Goal: Check status: Check status

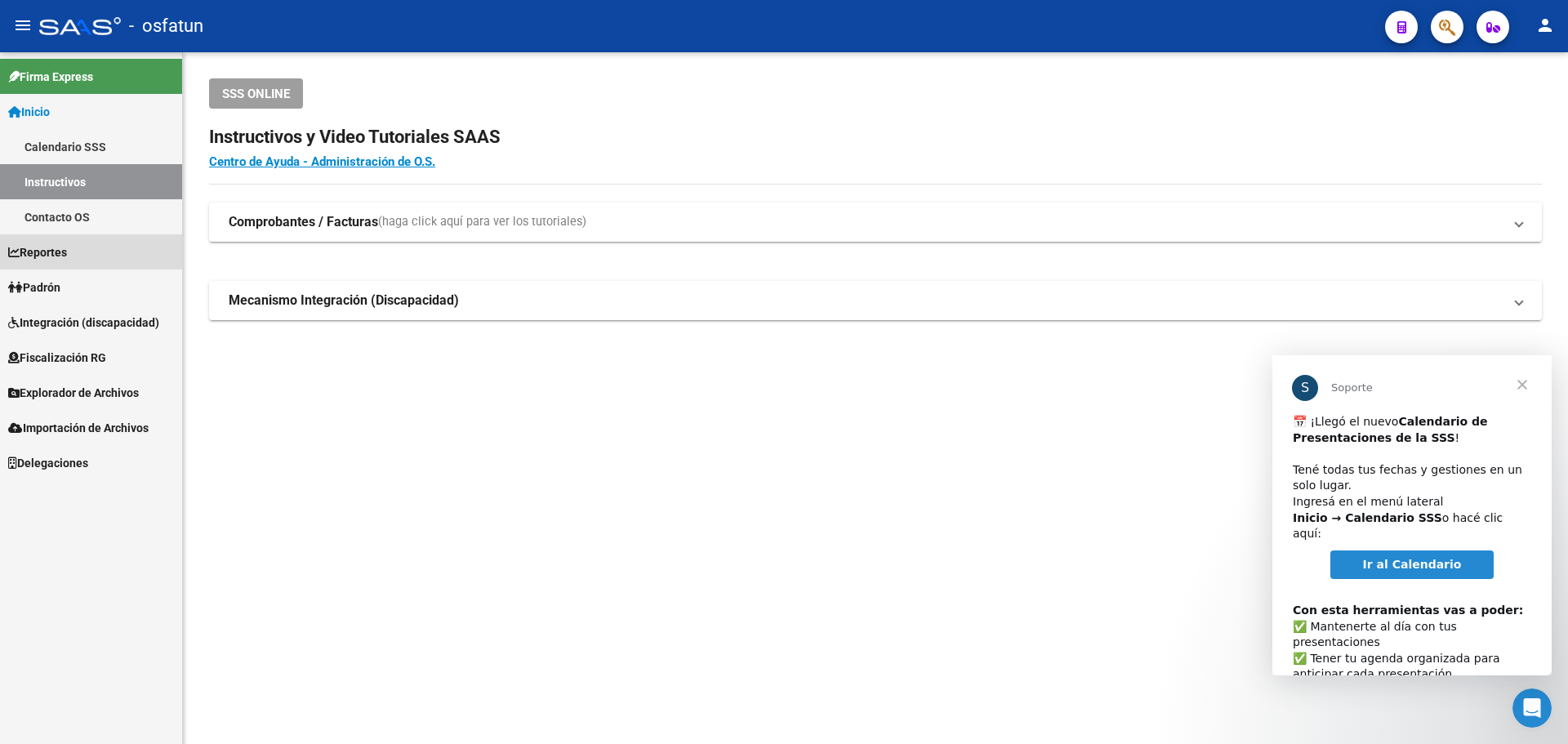
click at [82, 246] on link "Reportes" at bounding box center [91, 252] width 182 height 35
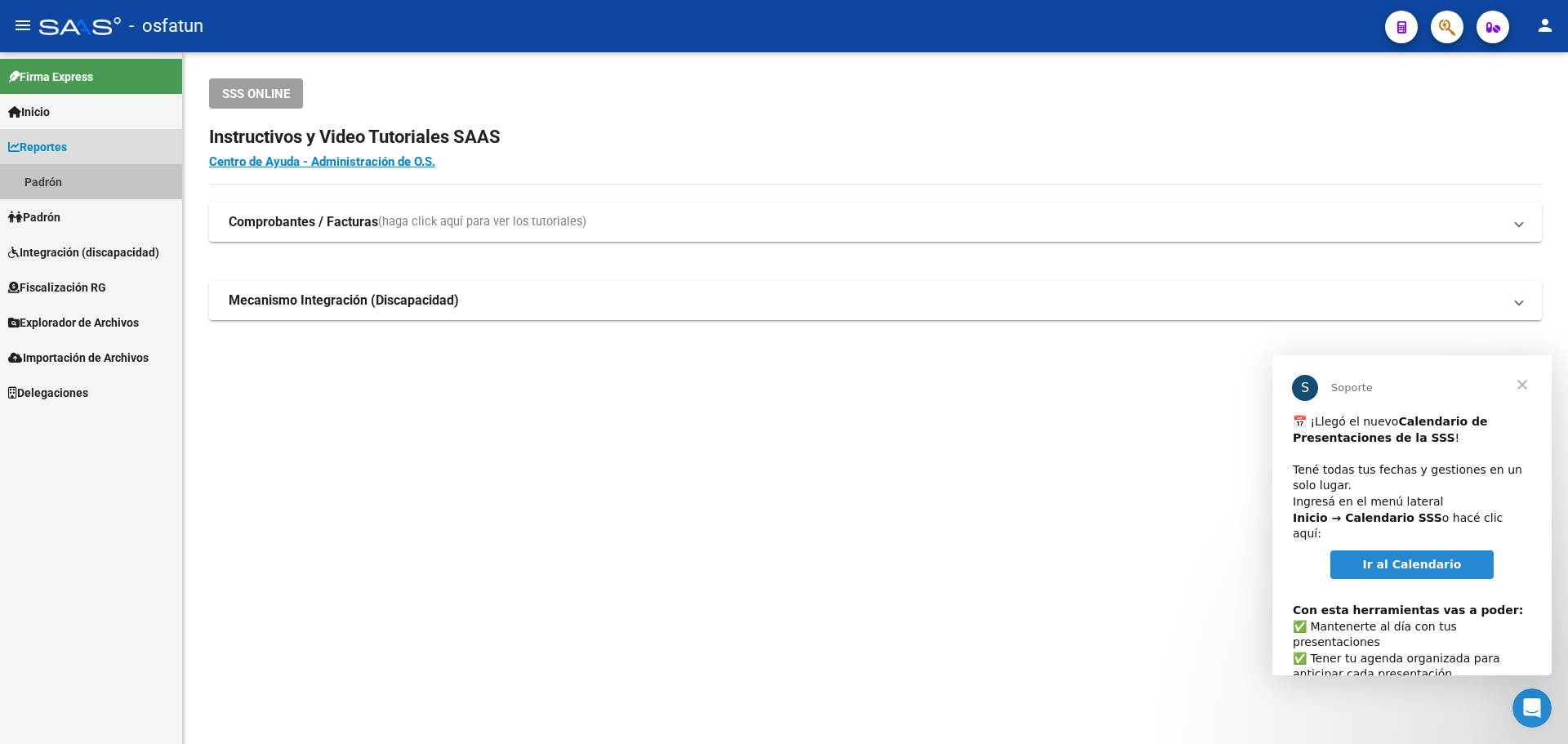
click at [64, 180] on link "Padrón" at bounding box center [91, 181] width 182 height 35
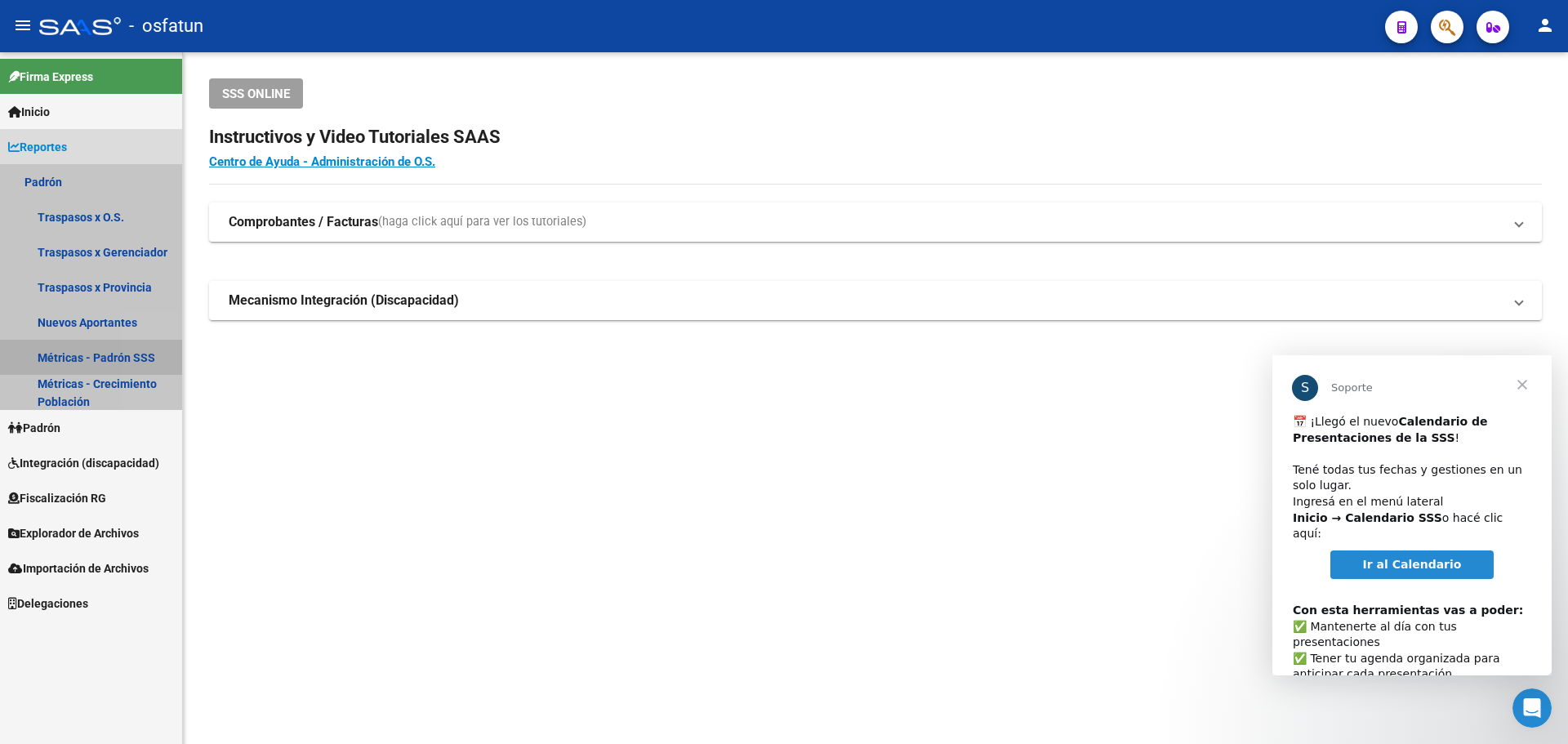
click at [162, 351] on link "Métricas - Padrón SSS" at bounding box center [91, 357] width 182 height 35
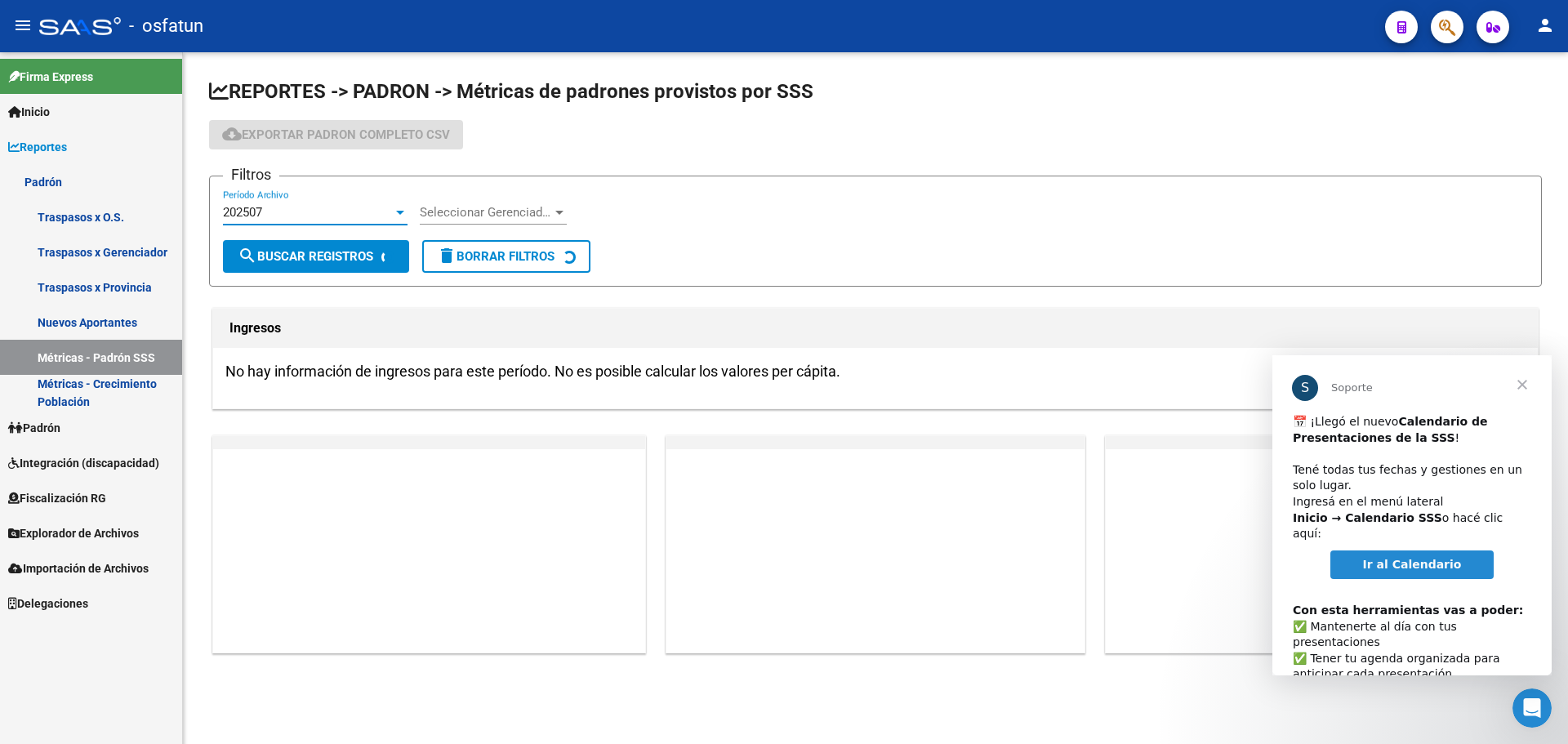
click at [403, 210] on div at bounding box center [400, 212] width 8 height 4
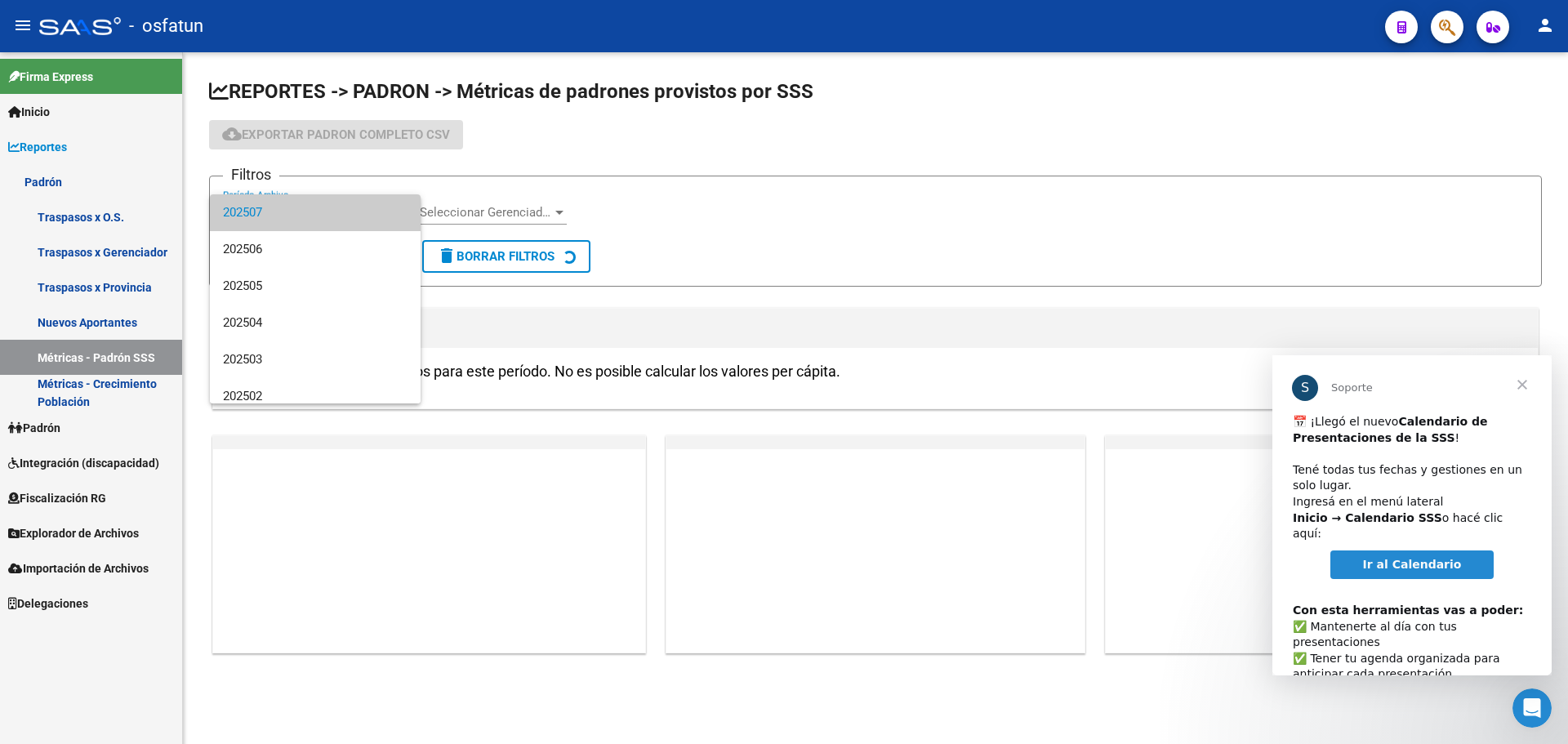
click at [384, 213] on span "202507" at bounding box center [315, 213] width 184 height 37
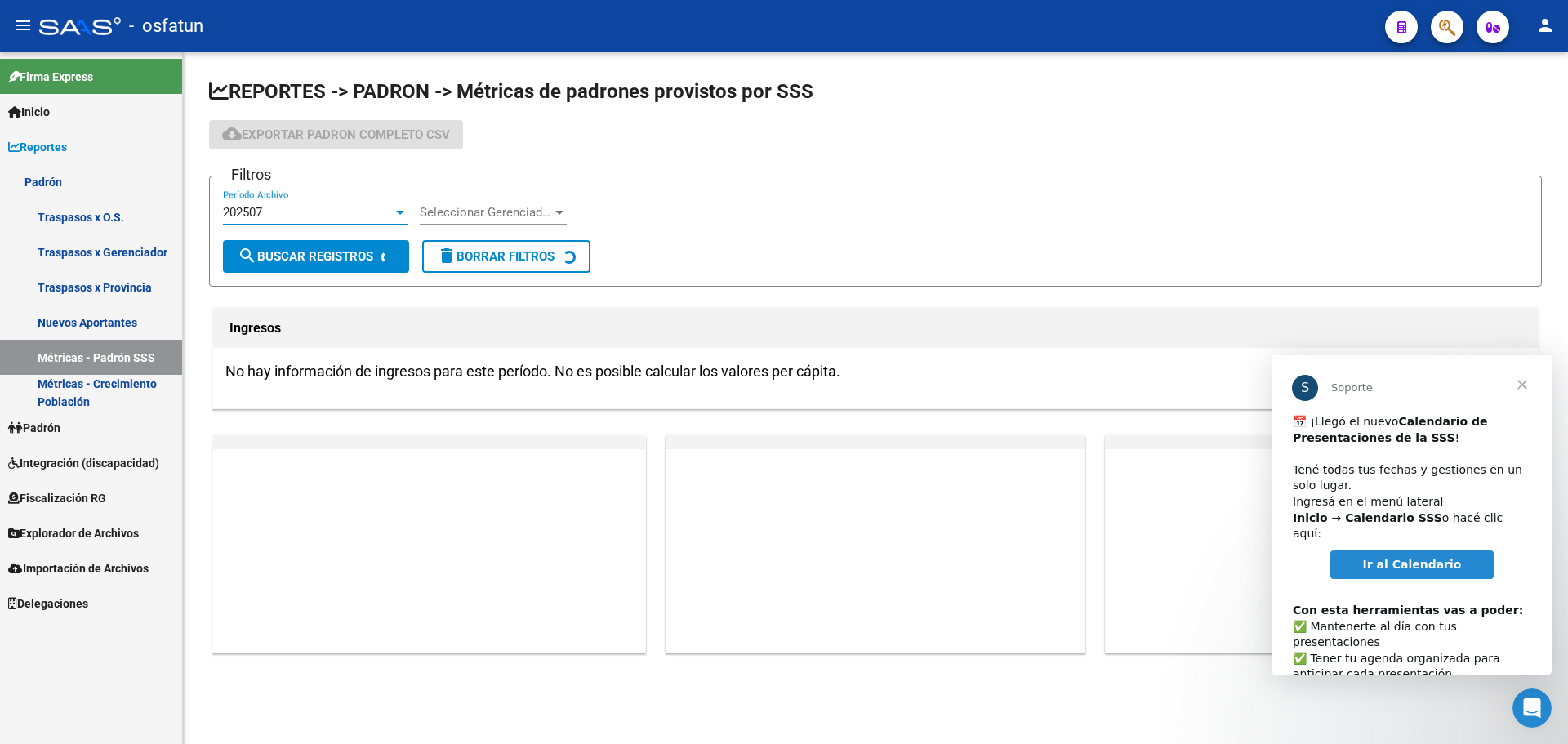
click at [485, 209] on span "Seleccionar Gerenciador" at bounding box center [485, 212] width 132 height 15
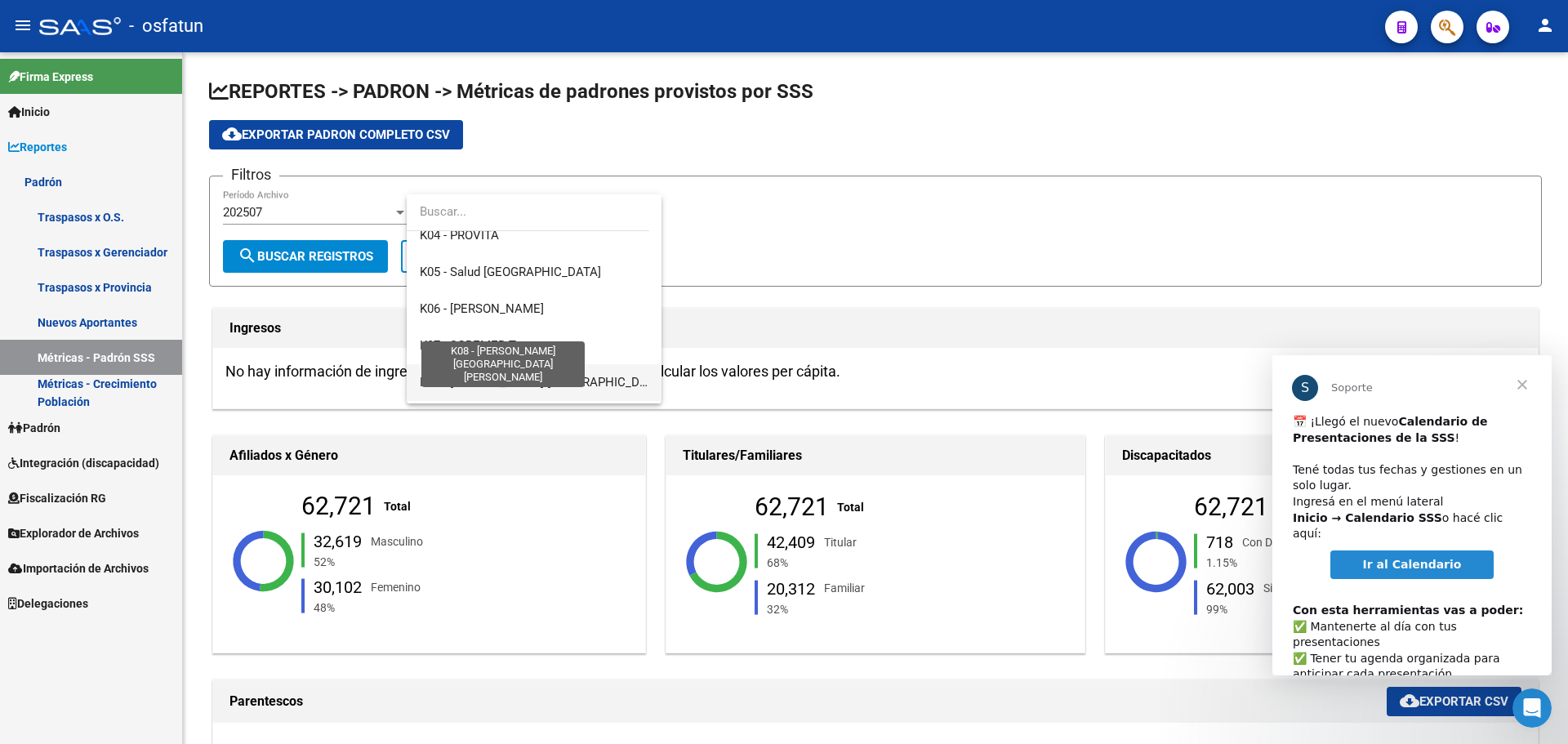
scroll to position [648, 0]
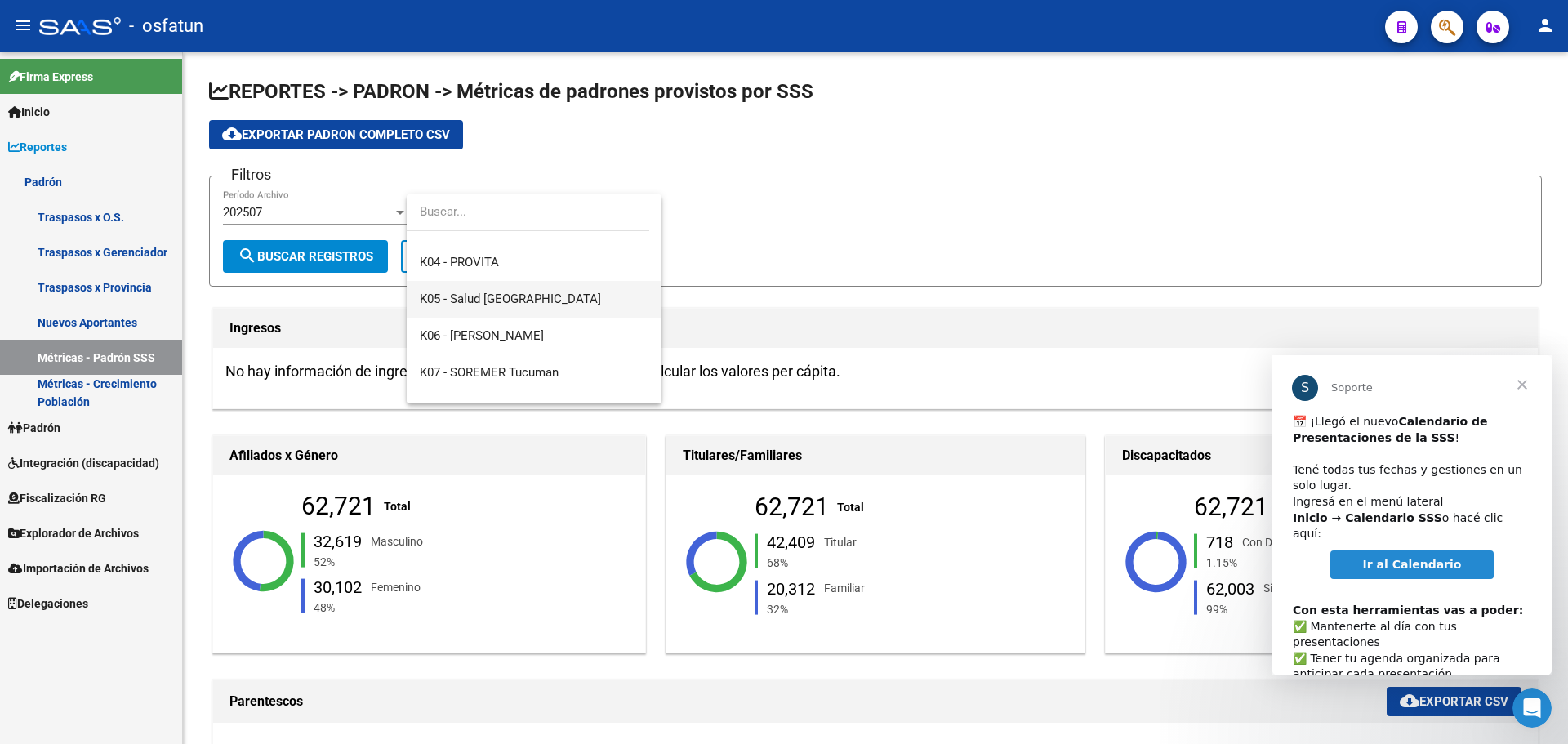
click at [547, 296] on span "K05 - Salud [GEOGRAPHIC_DATA]" at bounding box center [534, 299] width 229 height 37
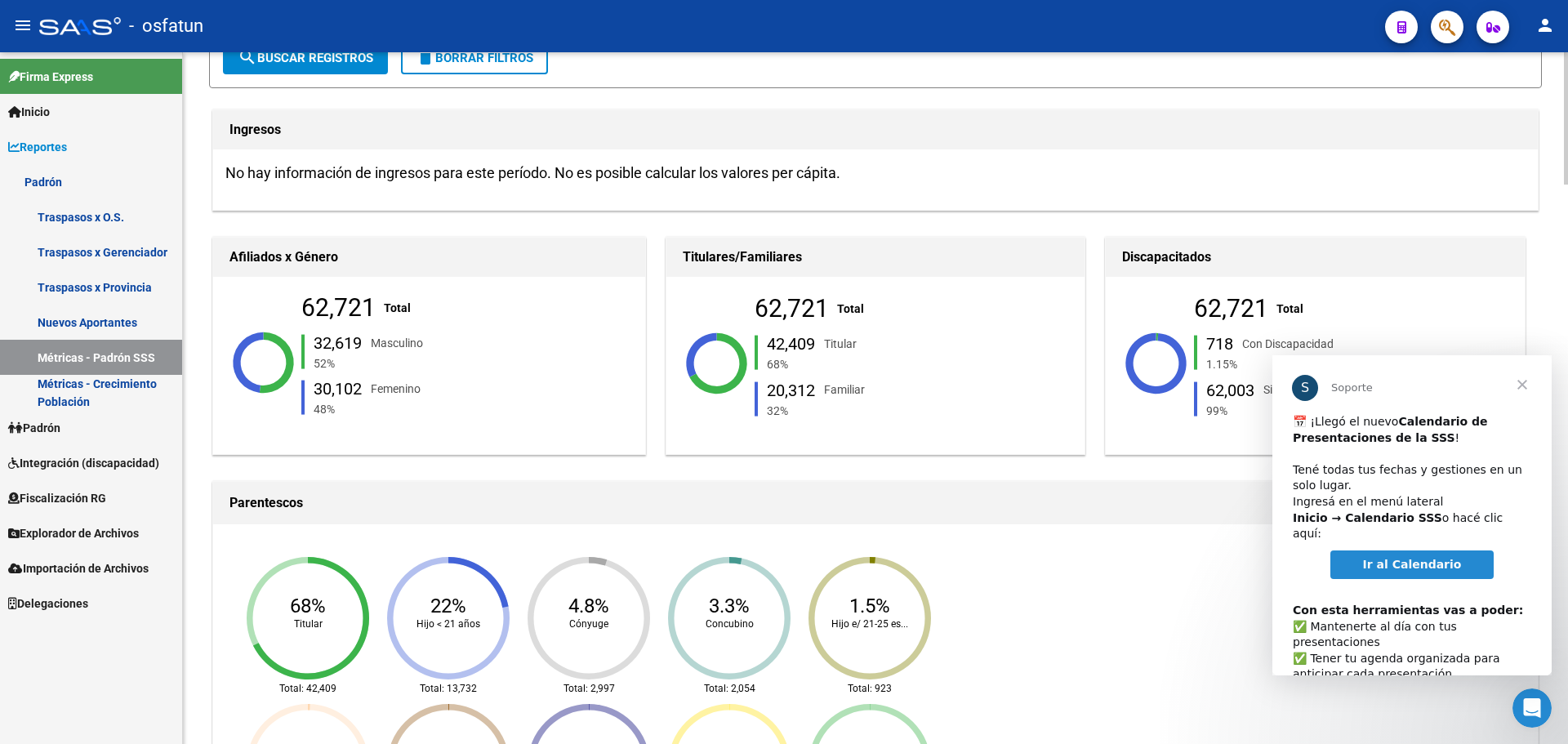
scroll to position [164, 0]
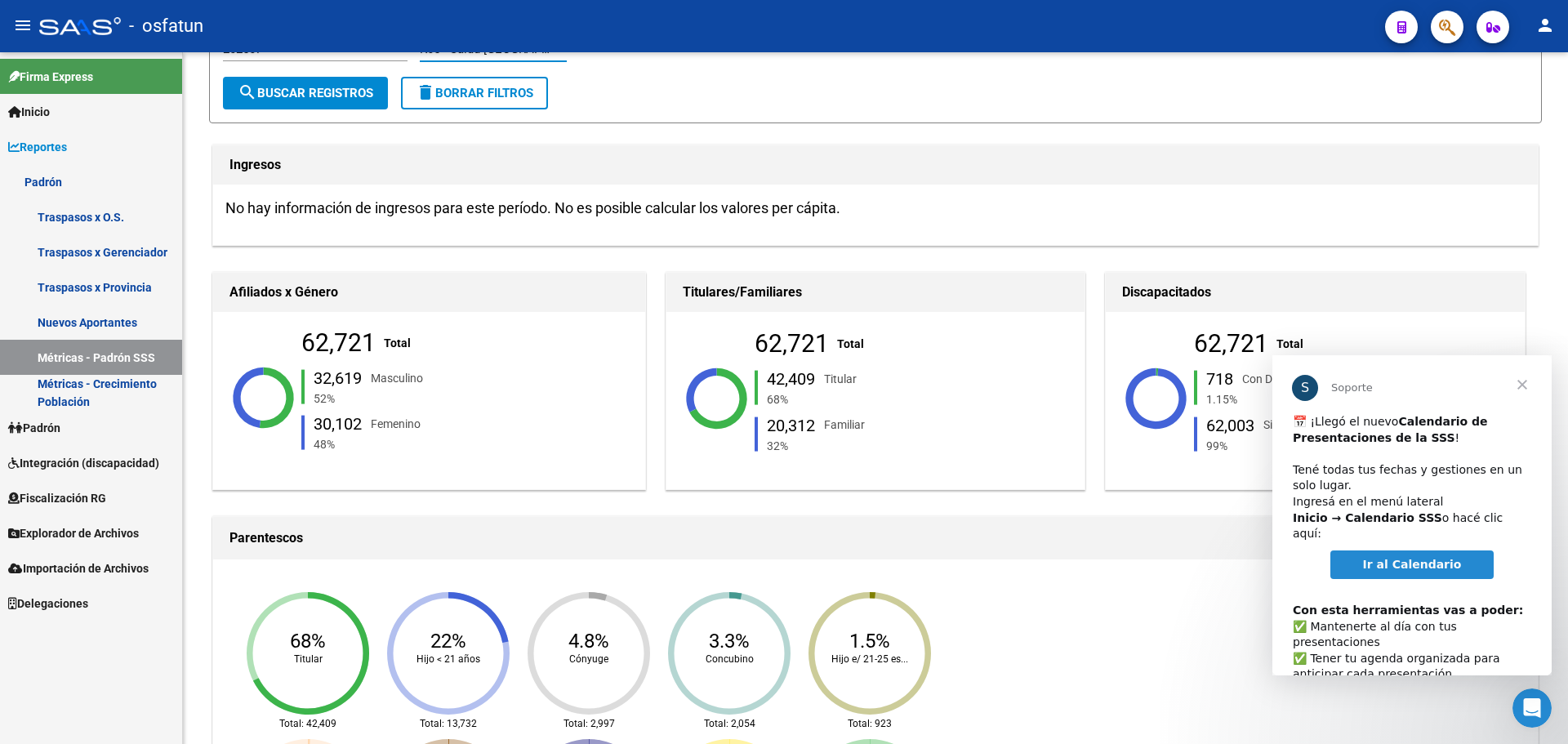
click at [1523, 381] on span "Cerrar" at bounding box center [1521, 384] width 59 height 59
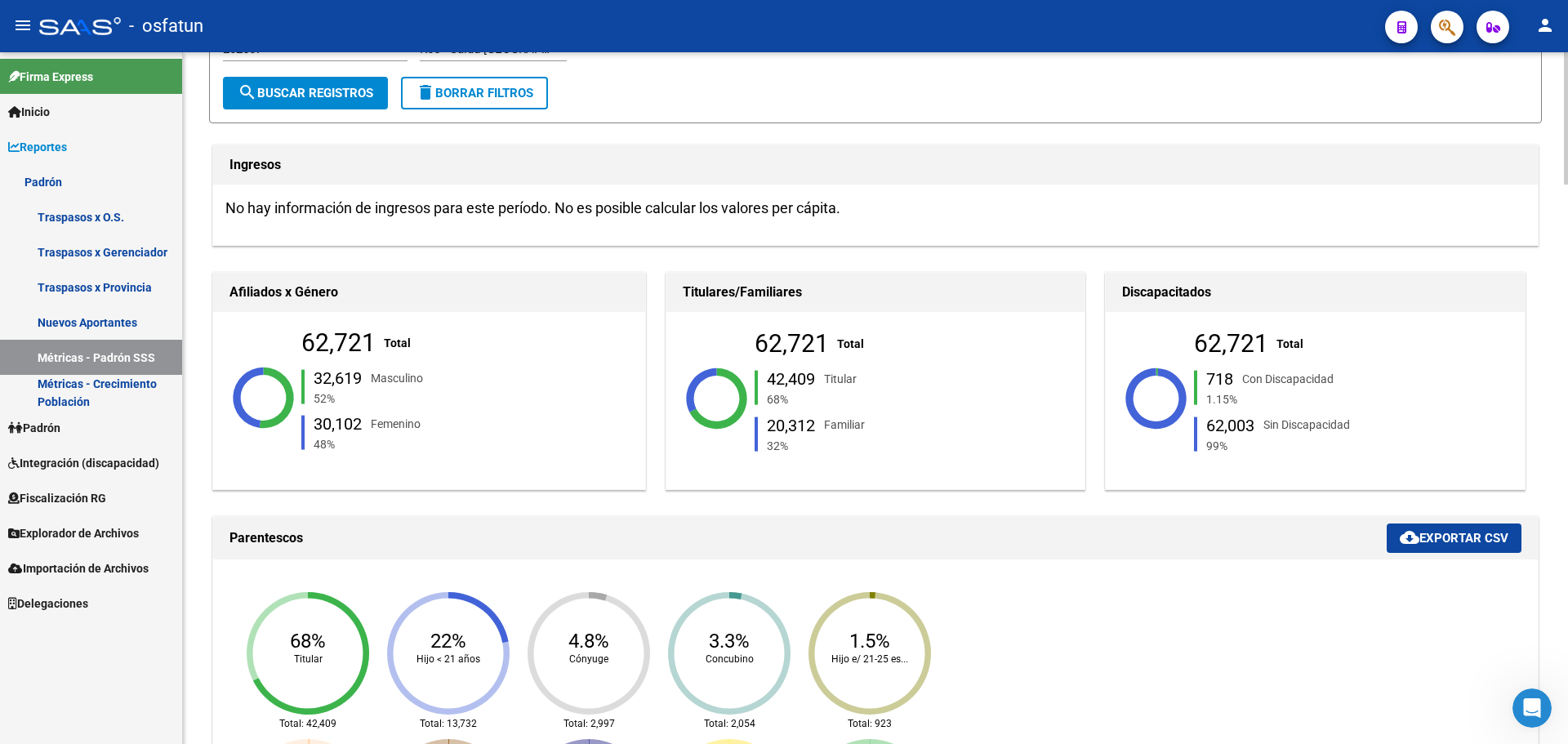
scroll to position [0, 0]
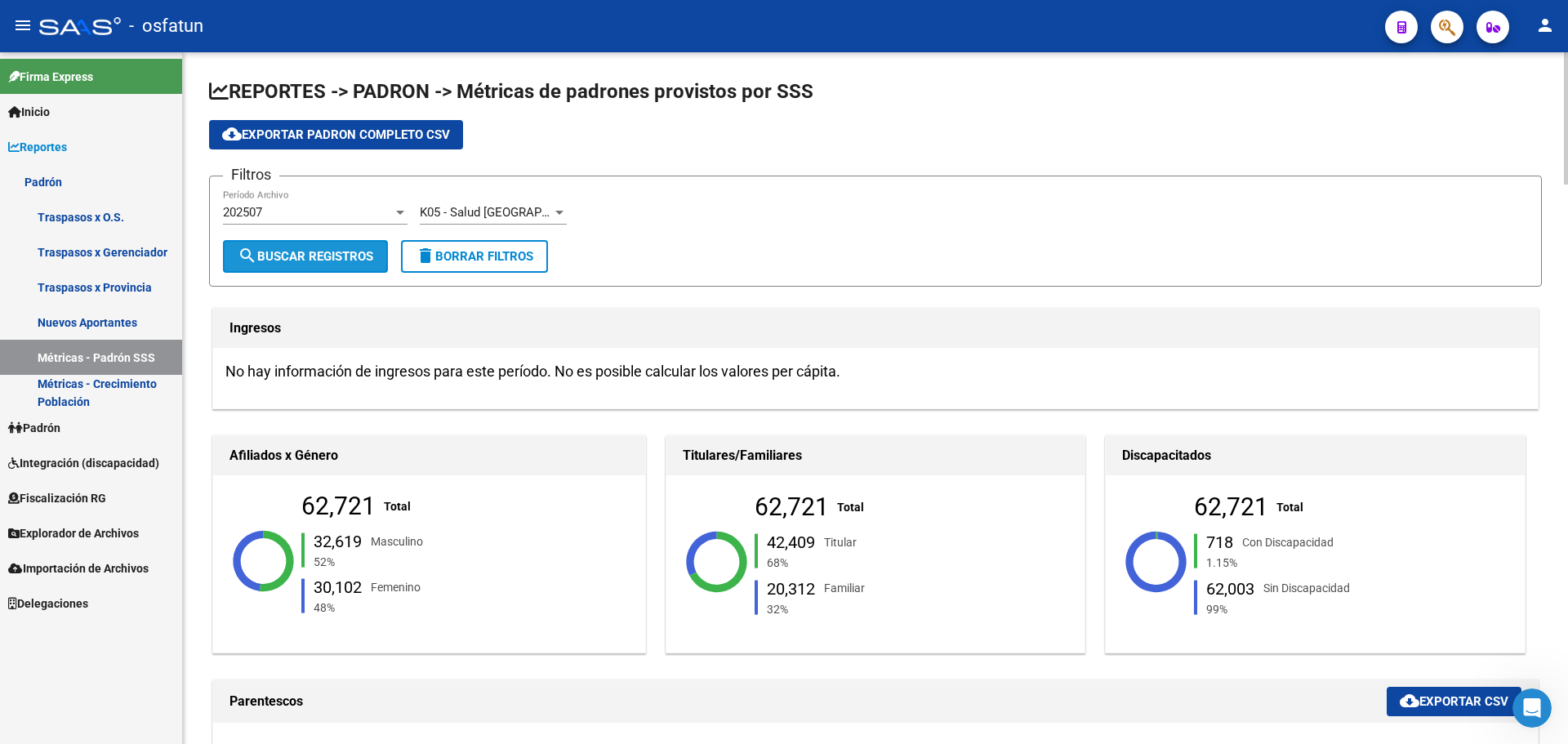
click at [299, 260] on span "search Buscar Registros" at bounding box center [305, 257] width 136 height 15
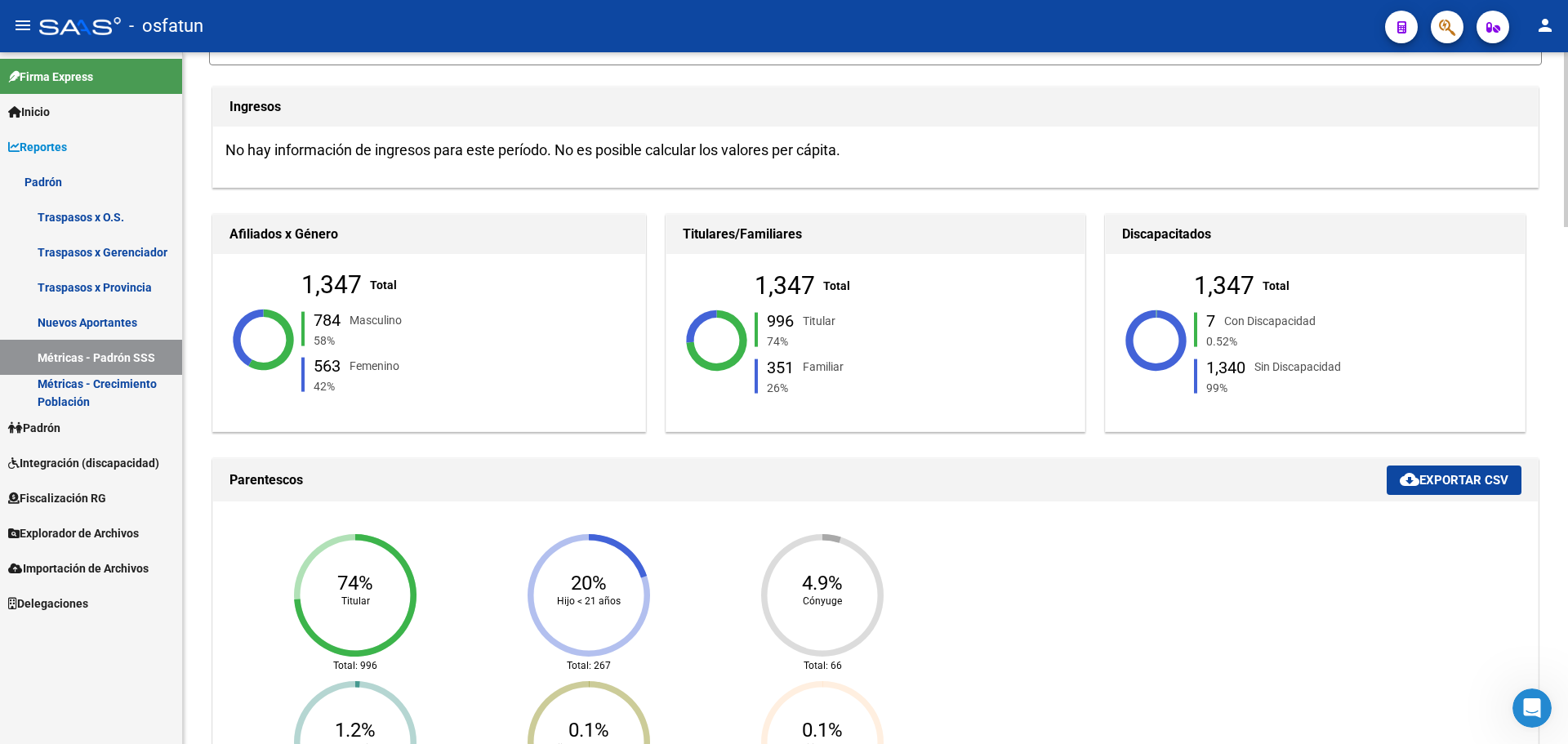
scroll to position [245, 0]
